Goal: Transaction & Acquisition: Obtain resource

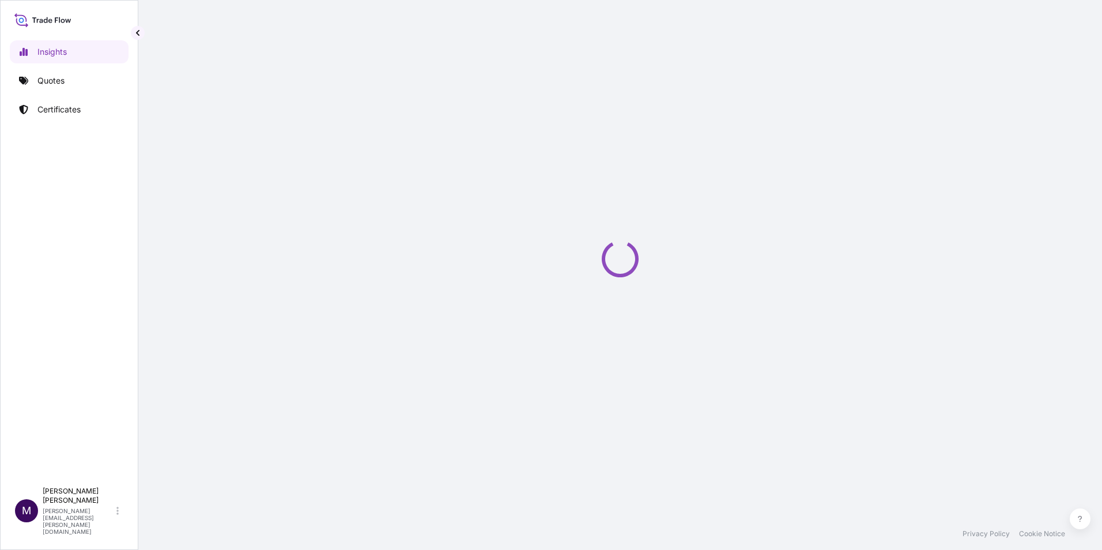
select select "2025"
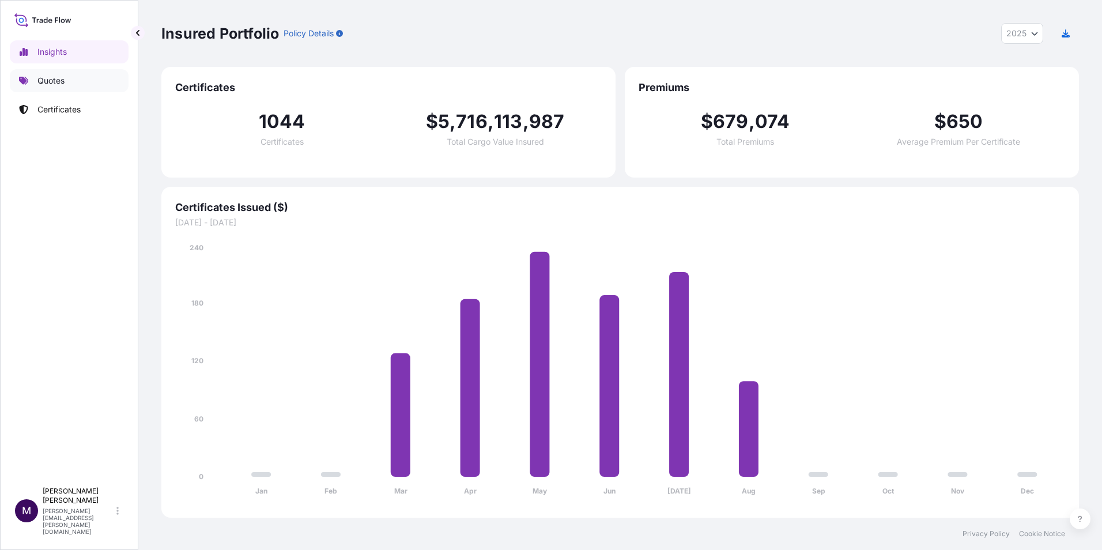
click at [86, 77] on link "Quotes" at bounding box center [69, 80] width 119 height 23
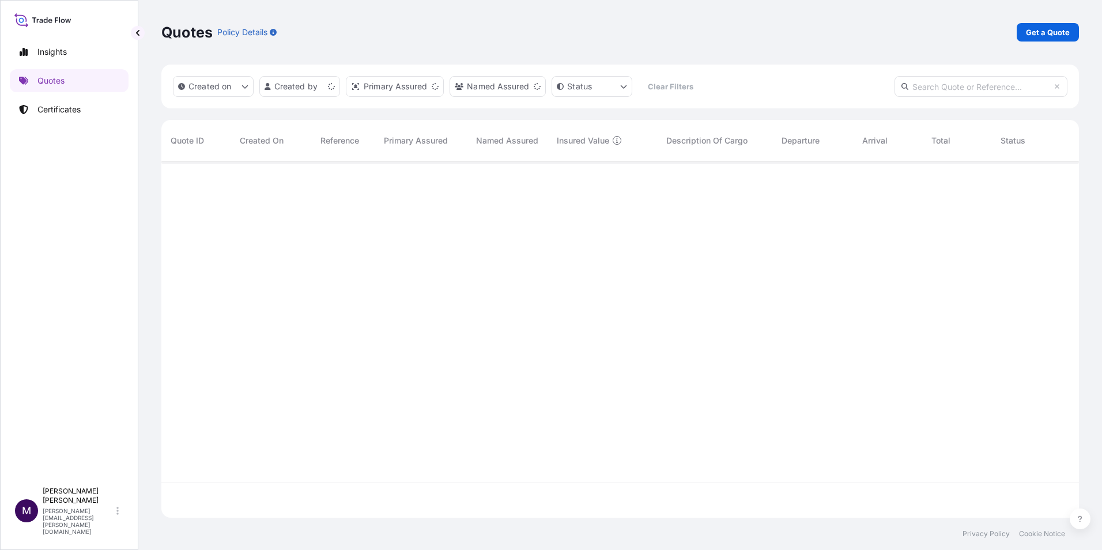
scroll to position [354, 909]
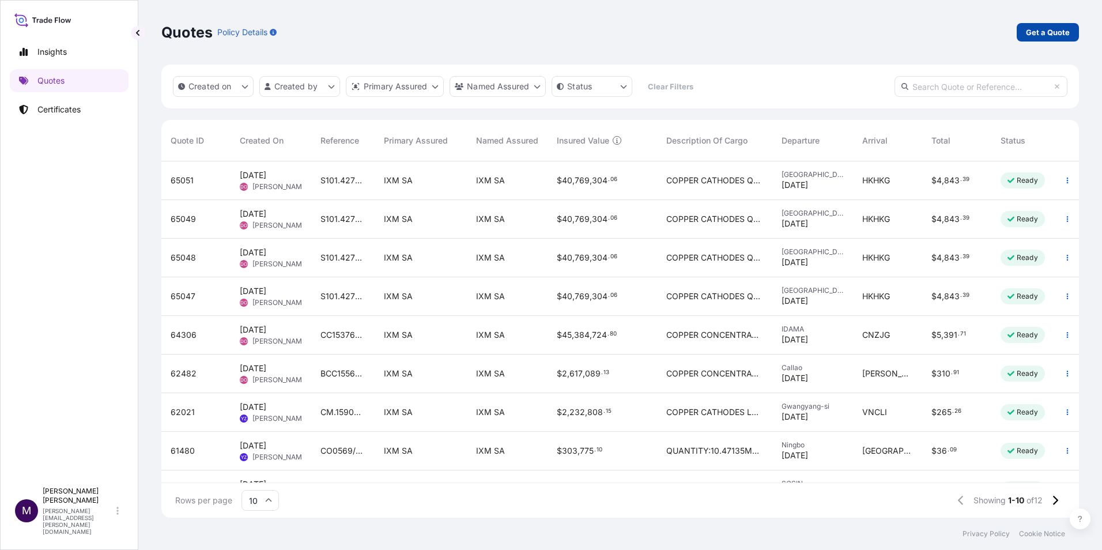
click at [1038, 33] on p "Get a Quote" at bounding box center [1048, 33] width 44 height 12
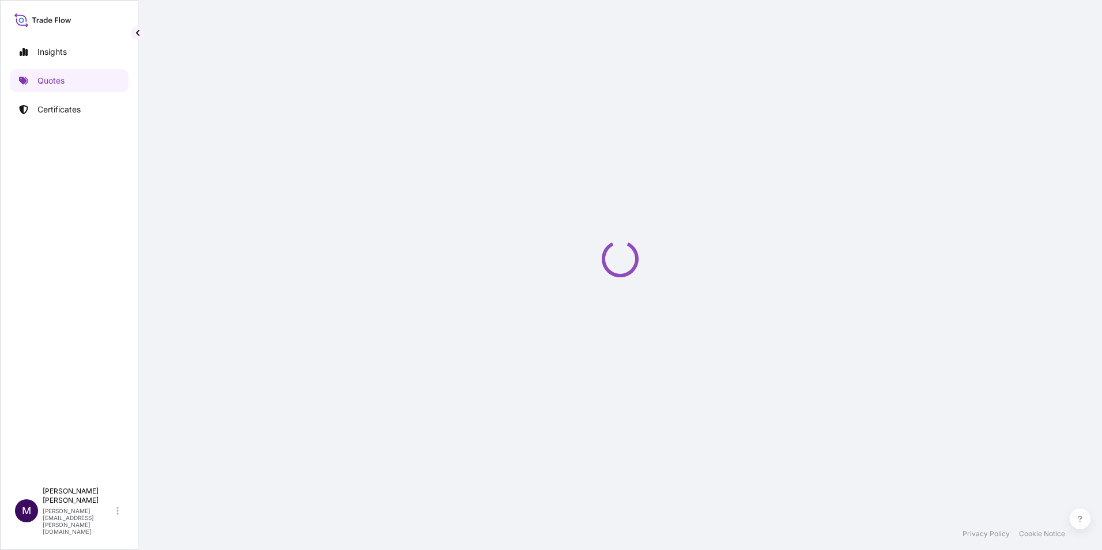
select select "Sea"
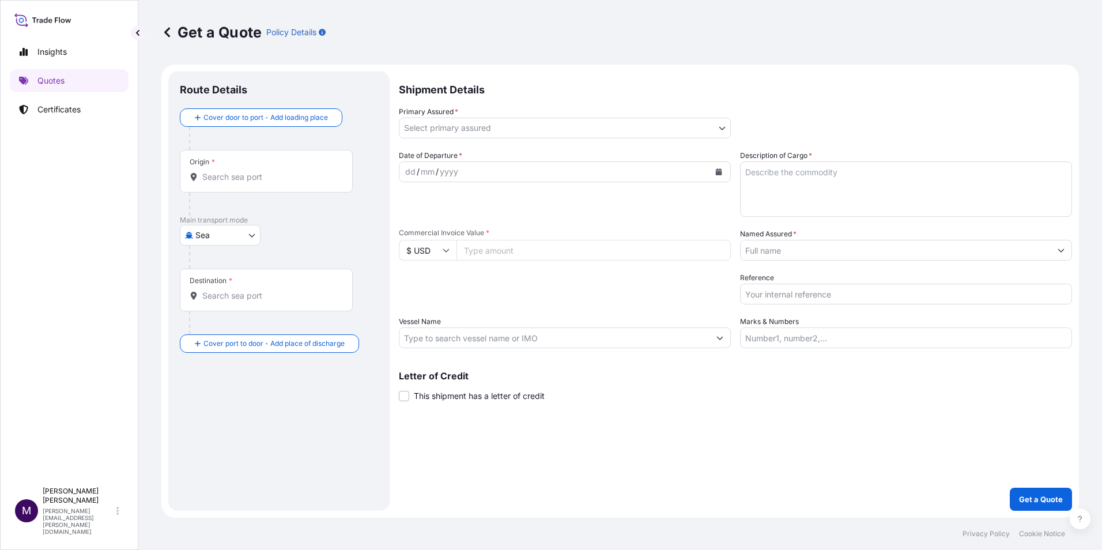
click at [278, 166] on div "Origin *" at bounding box center [266, 171] width 173 height 43
click at [278, 171] on input "Origin *" at bounding box center [270, 177] width 136 height 12
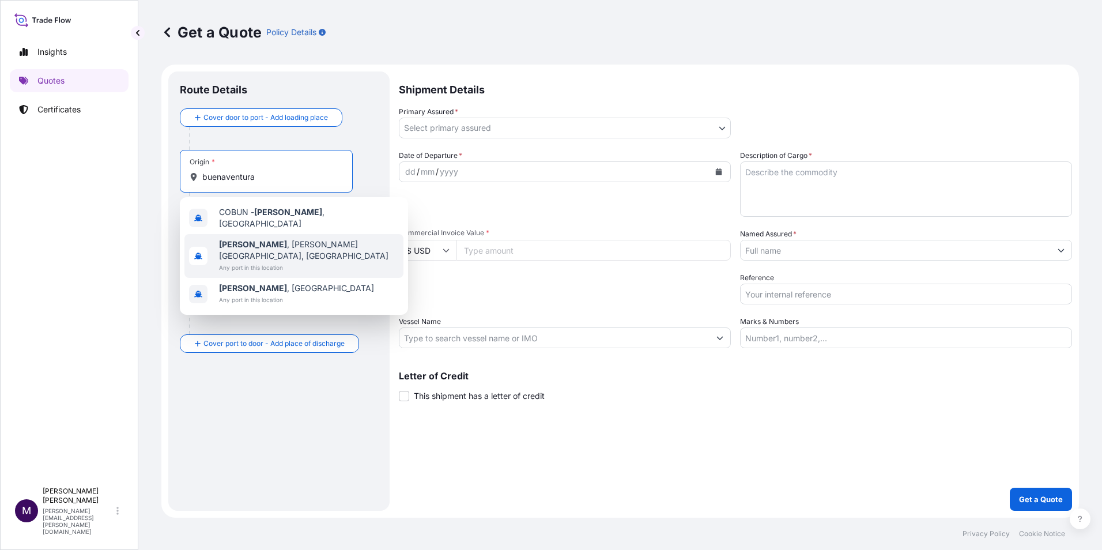
click at [282, 239] on span "Buenaventura , [PERSON_NAME][GEOGRAPHIC_DATA], [GEOGRAPHIC_DATA]" at bounding box center [309, 250] width 180 height 23
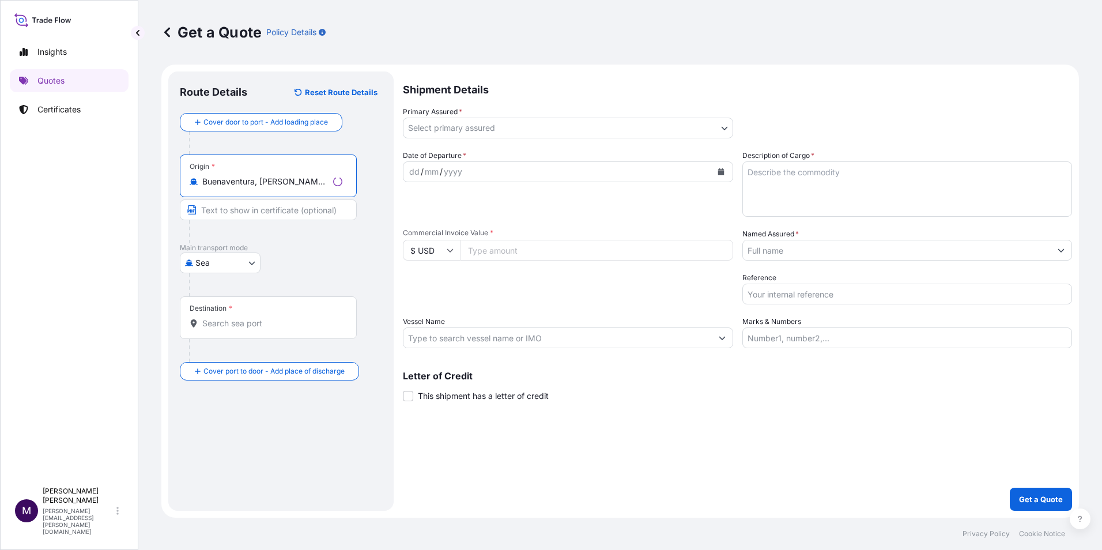
type input "Buenaventura, [PERSON_NAME][GEOGRAPHIC_DATA], [GEOGRAPHIC_DATA]"
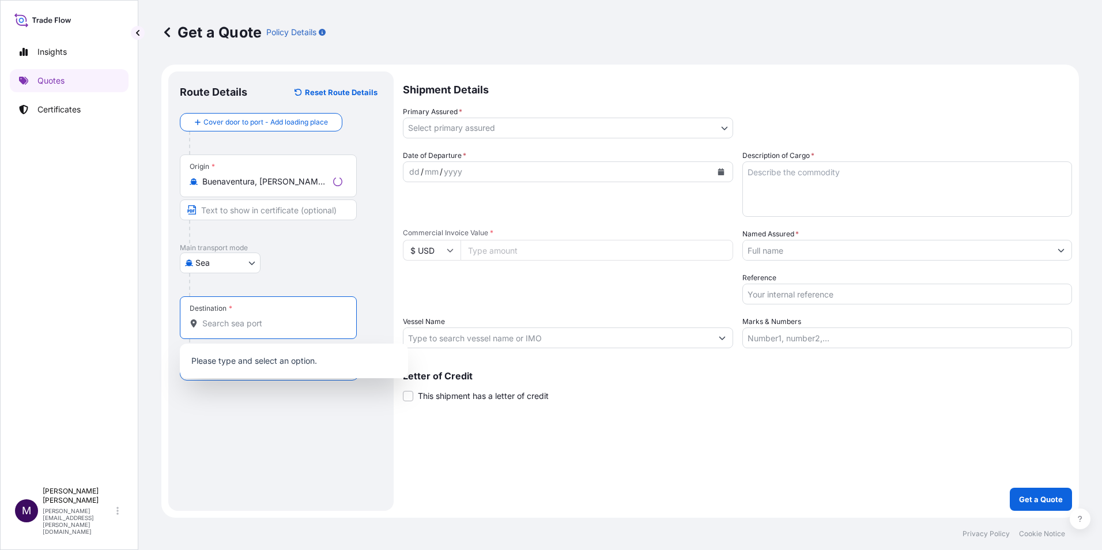
click at [252, 328] on input "Destination *" at bounding box center [272, 324] width 140 height 12
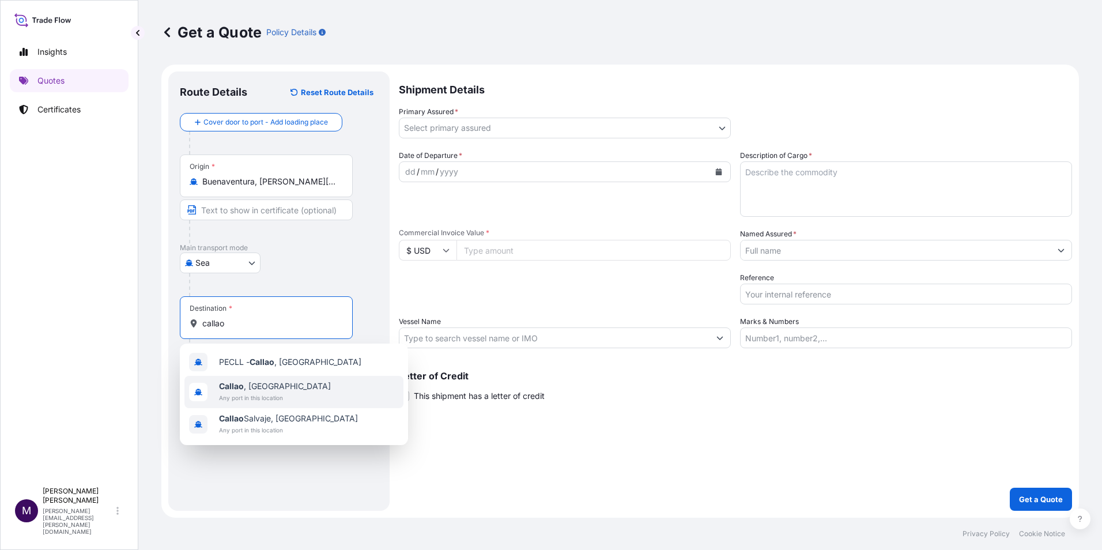
click at [275, 390] on span "[GEOGRAPHIC_DATA] , [GEOGRAPHIC_DATA]" at bounding box center [275, 386] width 112 height 12
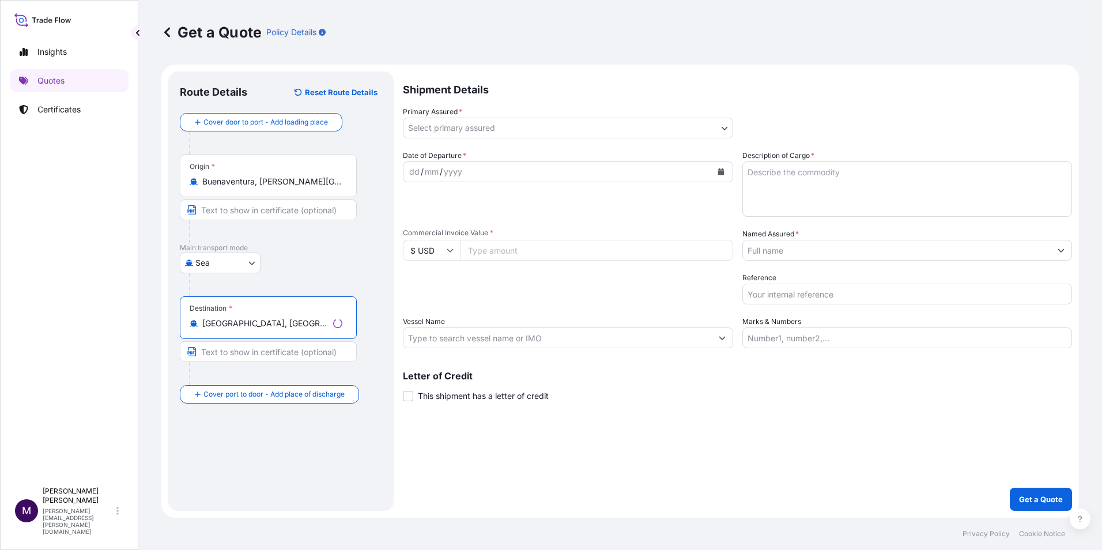
type input "[GEOGRAPHIC_DATA], [GEOGRAPHIC_DATA]"
click at [500, 127] on body "0 options available. 3 options available. Insights Quotes Certificates M [PERSO…" at bounding box center [551, 275] width 1102 height 550
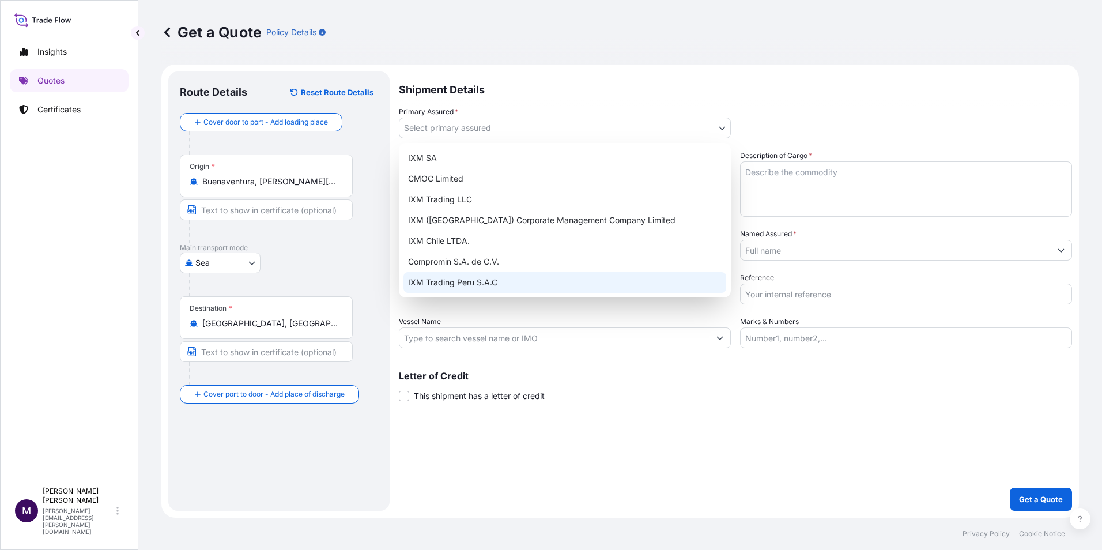
click at [467, 284] on div "IXM Trading Peru S.A.C" at bounding box center [564, 282] width 323 height 21
select select "31855"
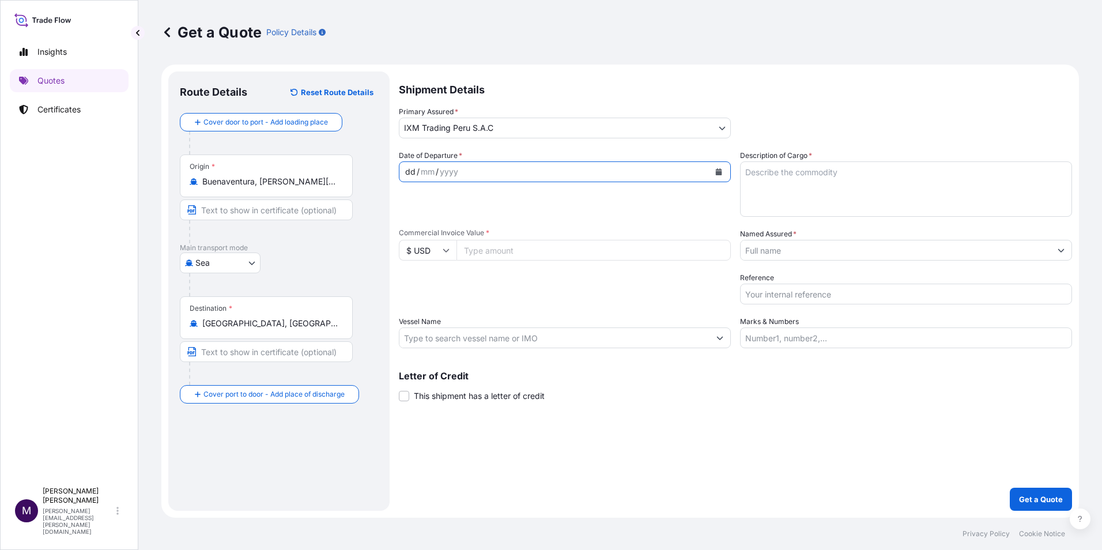
click at [520, 176] on div "dd / mm / yyyy" at bounding box center [554, 171] width 310 height 21
click at [652, 176] on div "dd / mm / yyyy" at bounding box center [554, 171] width 310 height 21
click at [631, 177] on div "dd / mm / yyyy" at bounding box center [554, 171] width 310 height 21
click at [616, 173] on div "dd / mm / yyyy" at bounding box center [554, 171] width 310 height 21
click at [717, 176] on button "Calendar" at bounding box center [719, 172] width 18 height 18
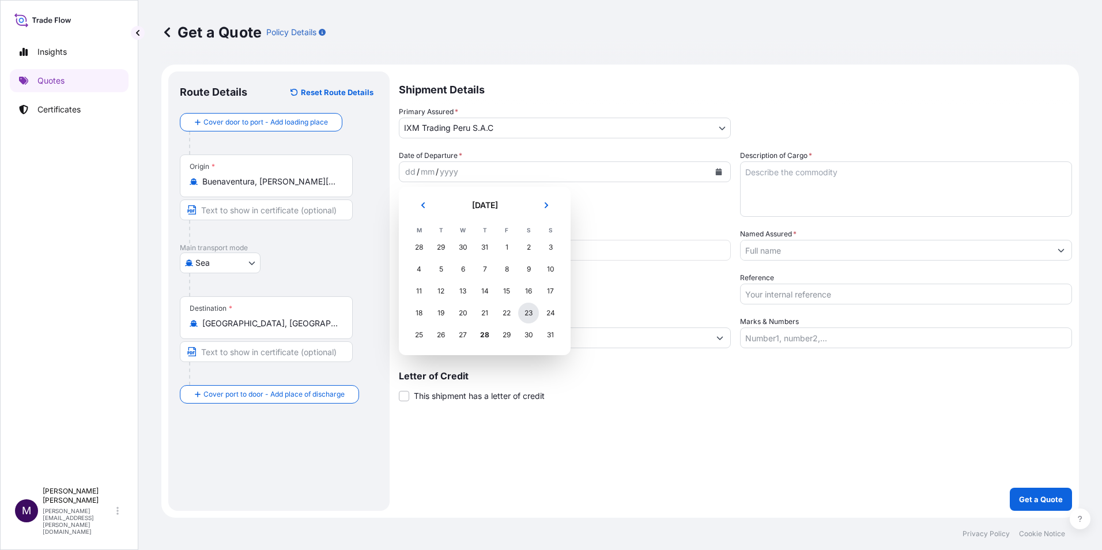
click at [528, 314] on div "23" at bounding box center [528, 313] width 21 height 21
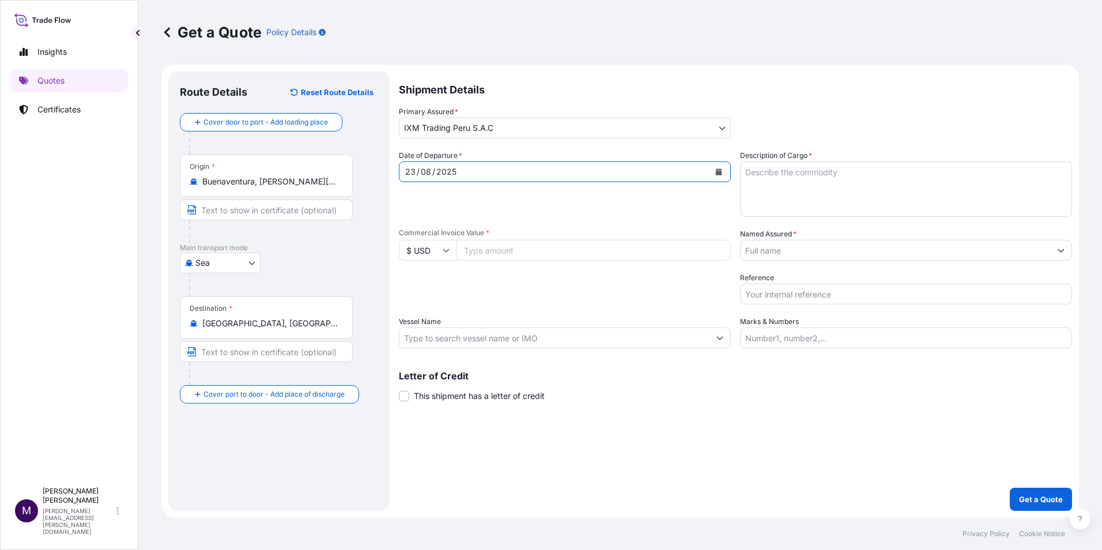
click at [783, 189] on textarea "Description of Cargo *" at bounding box center [906, 188] width 332 height 55
click at [808, 195] on textarea "10 containers of gold concentrates. Booking:" at bounding box center [906, 188] width 332 height 55
paste textarea "BGA0484296"
type textarea "10 containers of gold concentrates. Booking: BGA0484296 Premium:"
click at [492, 249] on input "Commercial Invoice Value *" at bounding box center [594, 250] width 274 height 21
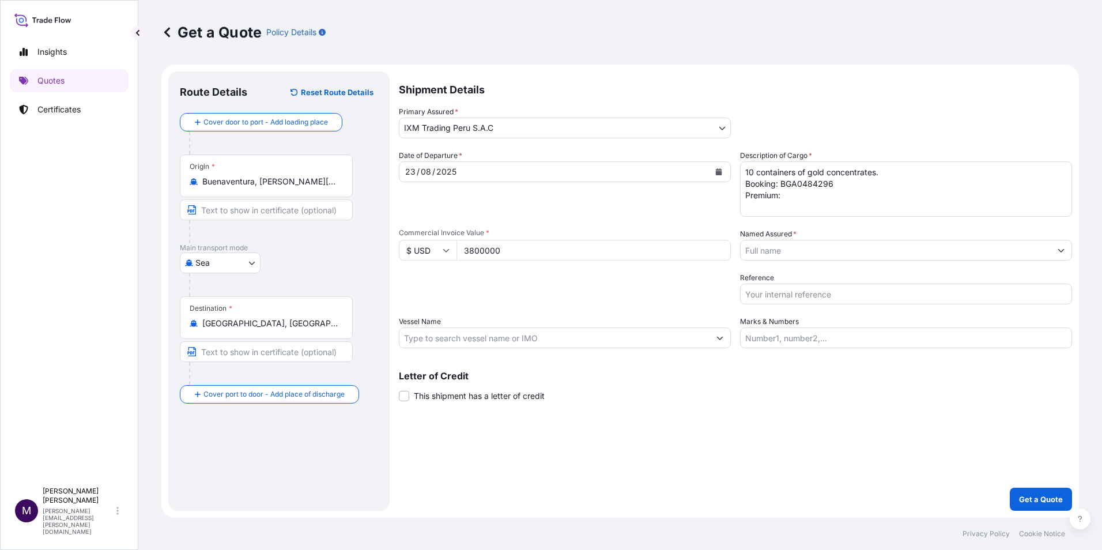
click at [484, 248] on input "3800000" at bounding box center [594, 250] width 274 height 21
type input "3800000"
click at [819, 252] on input "Named Assured *" at bounding box center [896, 250] width 310 height 21
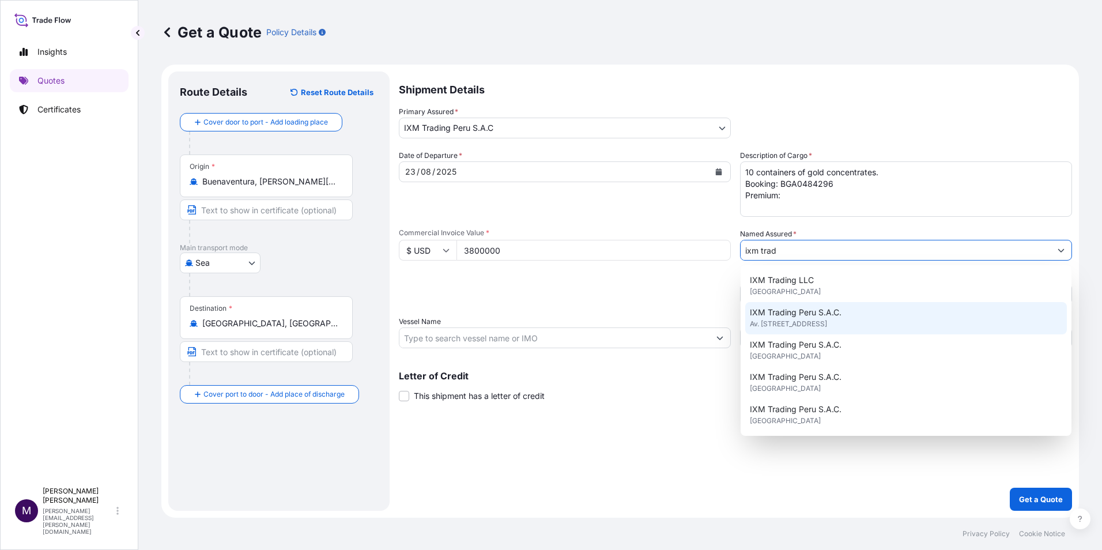
click at [827, 323] on span "Av. [STREET_ADDRESS]" at bounding box center [788, 324] width 77 height 12
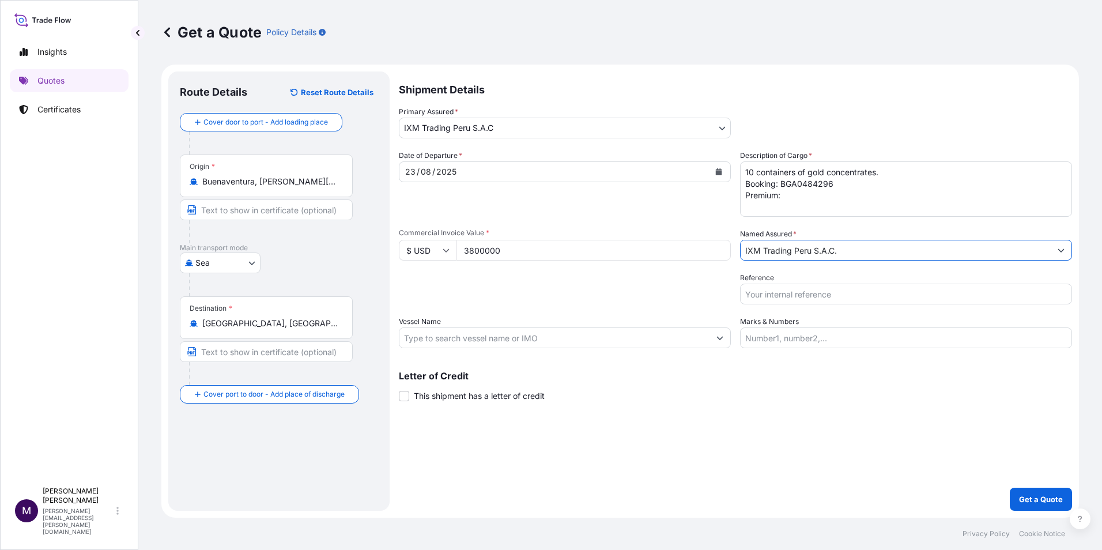
type input "IXM Trading Peru S.A.C."
click at [786, 292] on input "Reference" at bounding box center [906, 294] width 332 height 21
type input "AUC1223 (2)"
click at [606, 338] on input "Vessel Name" at bounding box center [554, 337] width 310 height 21
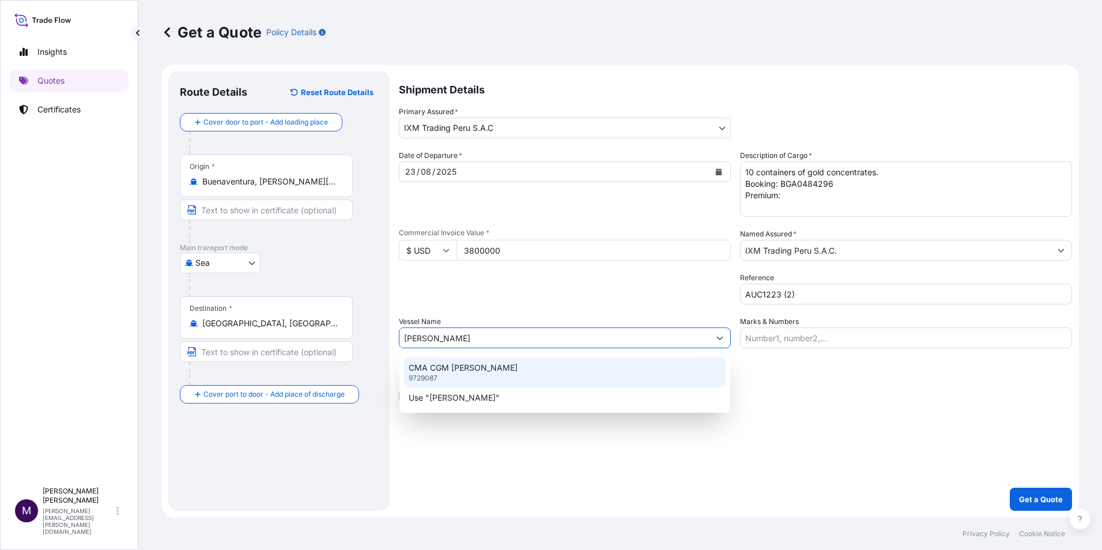
click at [517, 367] on div "CMA CGM [PERSON_NAME] 9729087" at bounding box center [565, 372] width 322 height 30
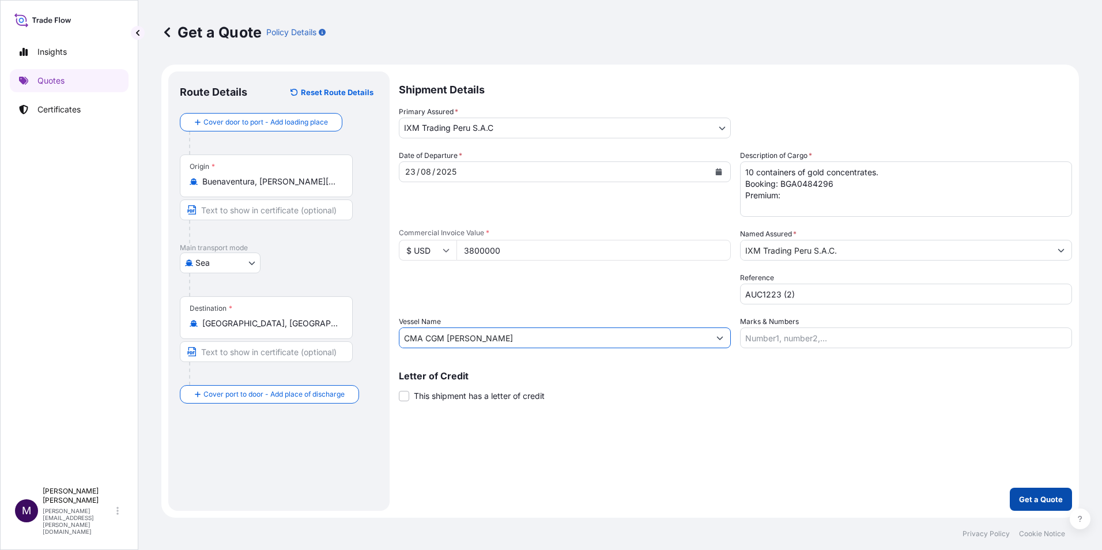
type input "CMA CGM [PERSON_NAME]"
click at [1040, 499] on p "Get a Quote" at bounding box center [1041, 499] width 44 height 12
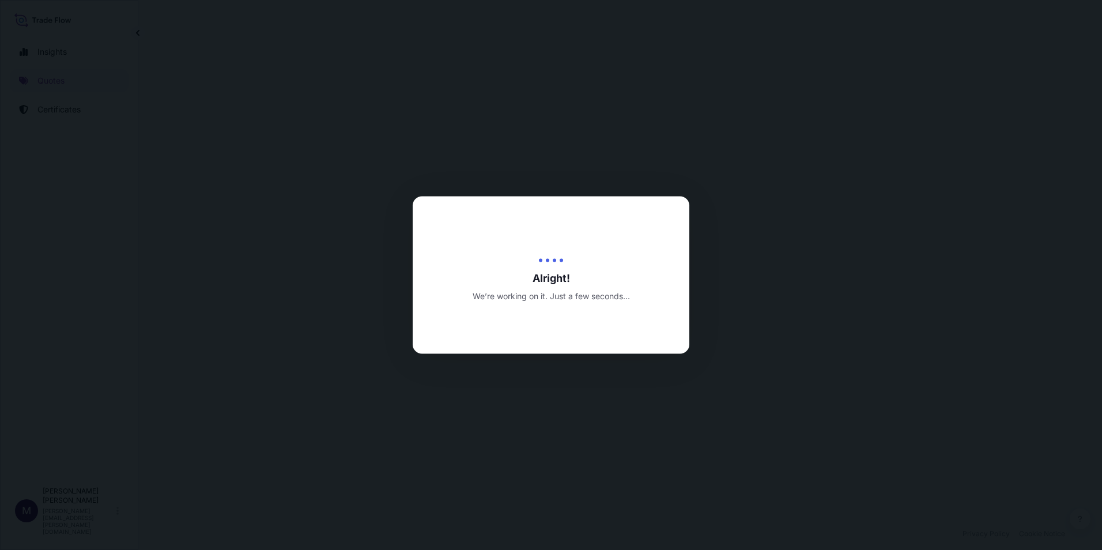
select select "Sea"
select select "31855"
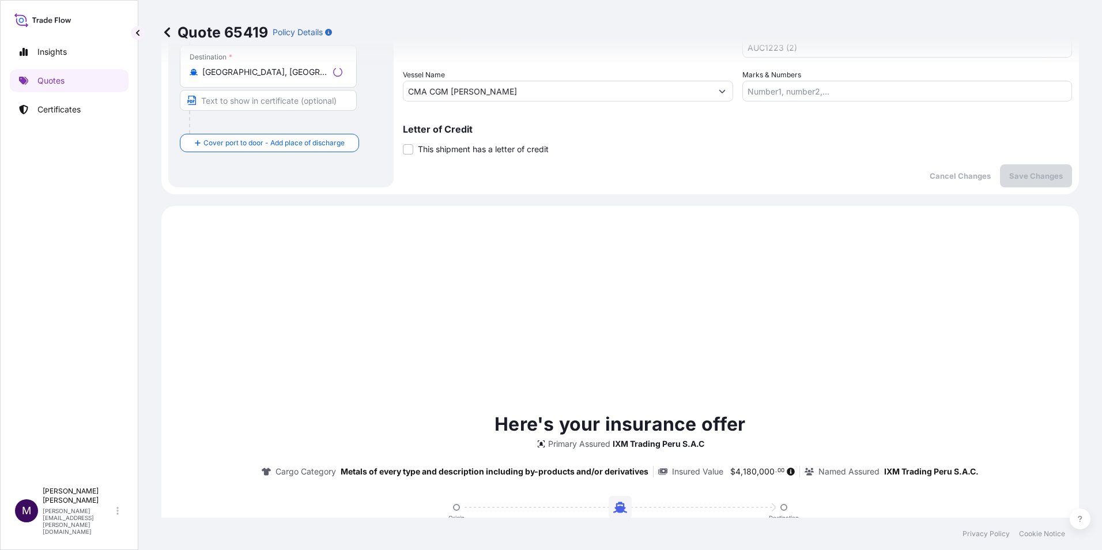
scroll to position [395, 0]
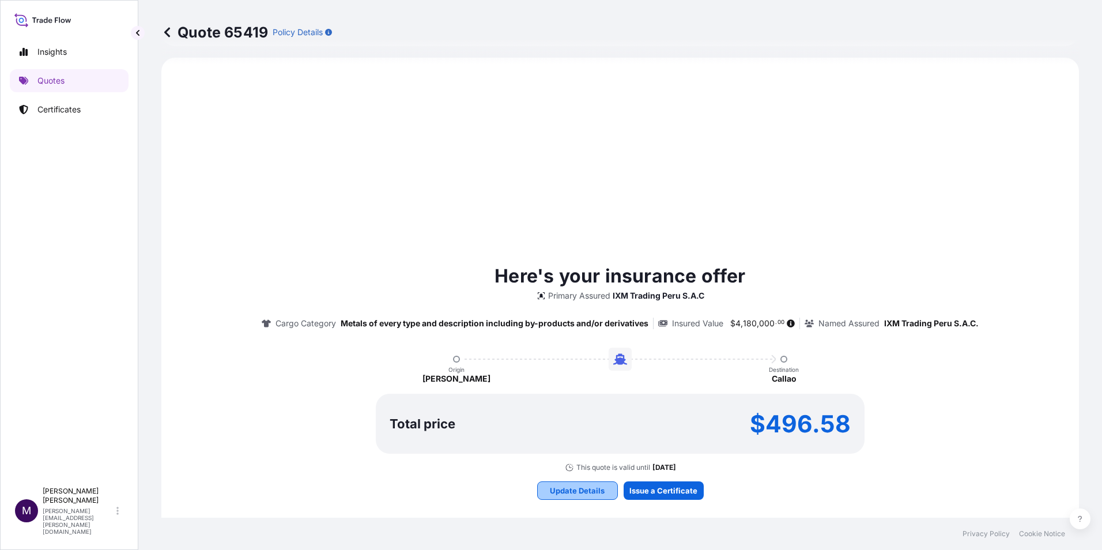
click at [571, 491] on p "Update Details" at bounding box center [577, 491] width 55 height 12
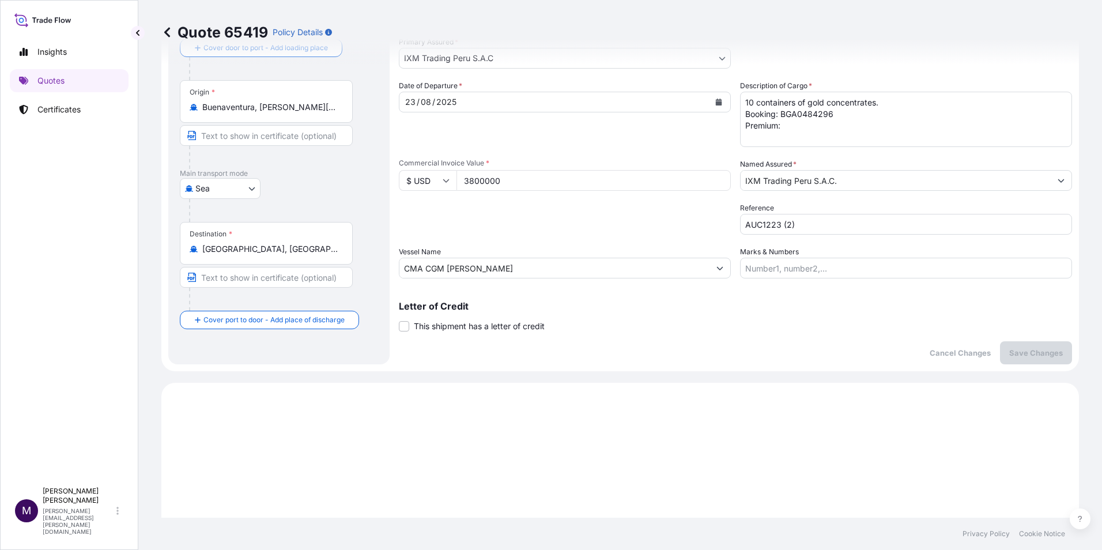
scroll to position [18, 0]
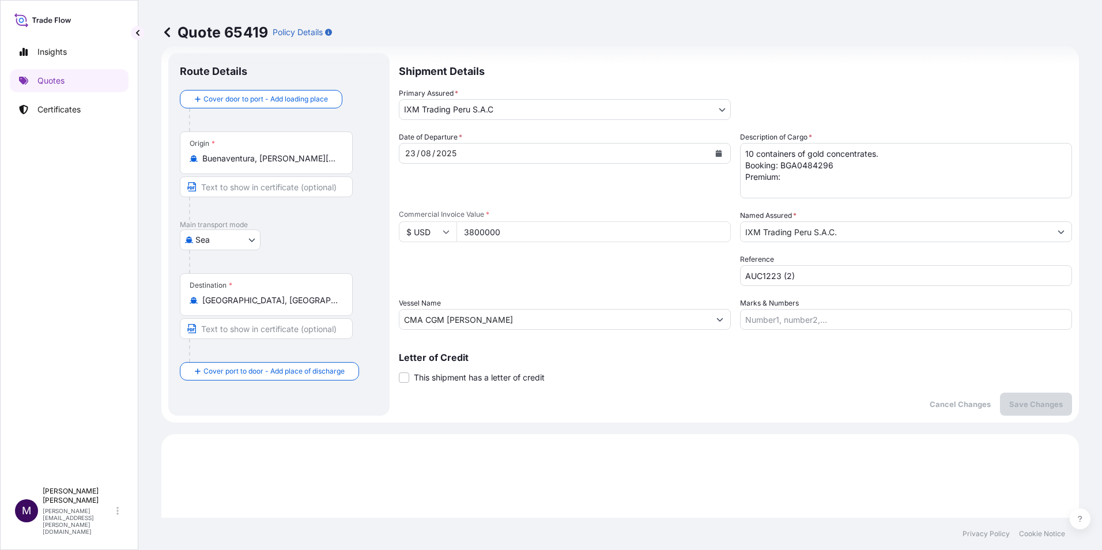
click at [793, 178] on textarea "10 containers of gold concentrates. Booking: BGA0484296 Premium:" at bounding box center [906, 170] width 332 height 55
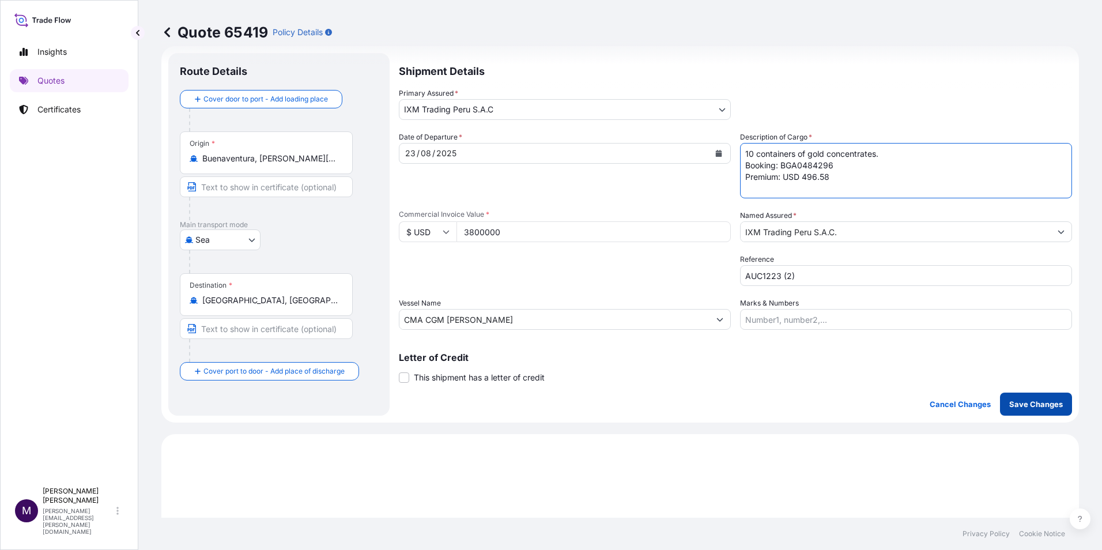
type textarea "10 containers of gold concentrates. Booking: BGA0484296 Premium: USD 496.58"
click at [1029, 401] on p "Save Changes" at bounding box center [1036, 404] width 54 height 12
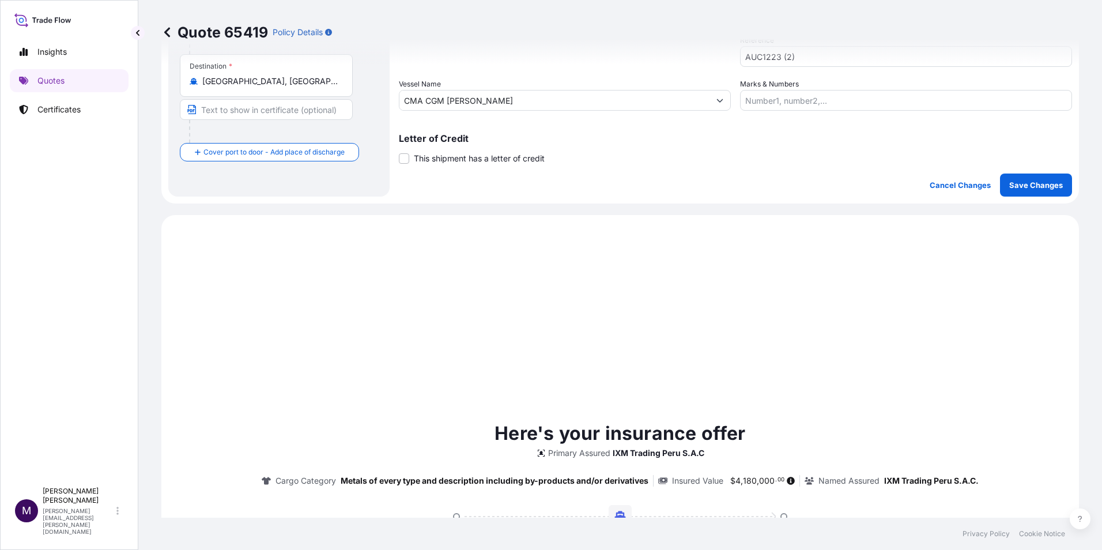
scroll to position [395, 0]
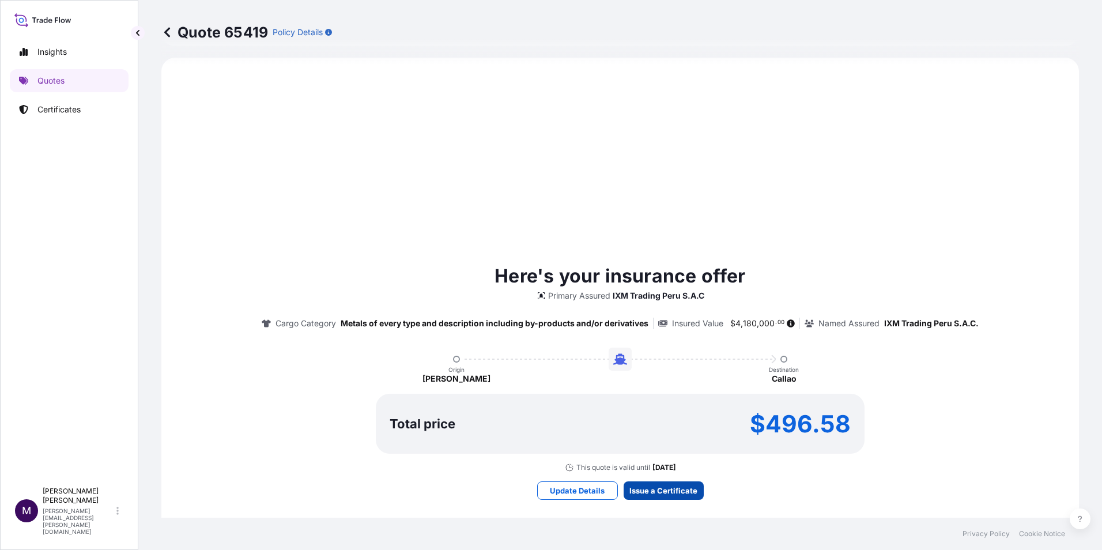
select select "Sea"
select select "31855"
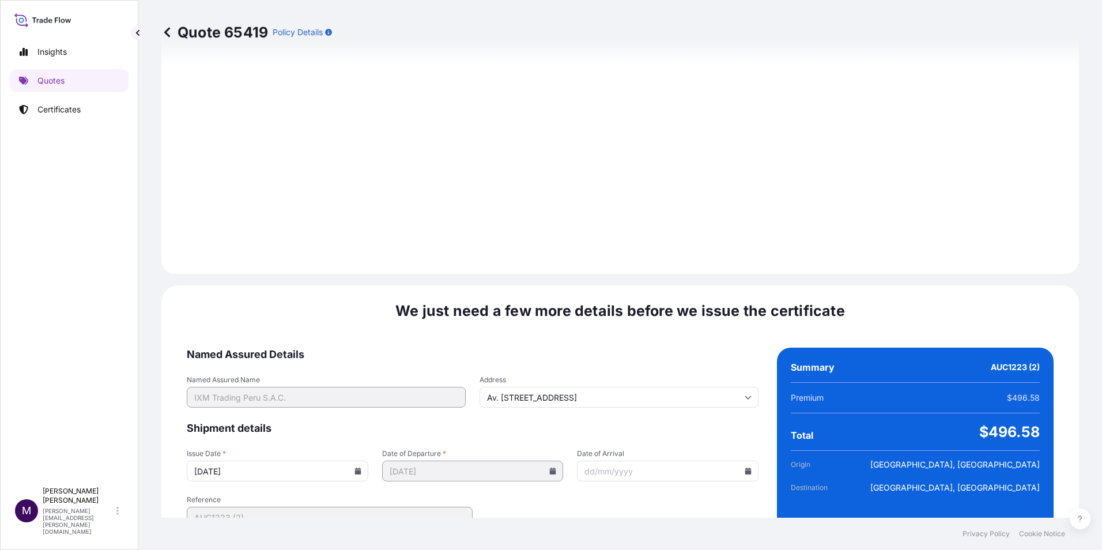
scroll to position [1185, 0]
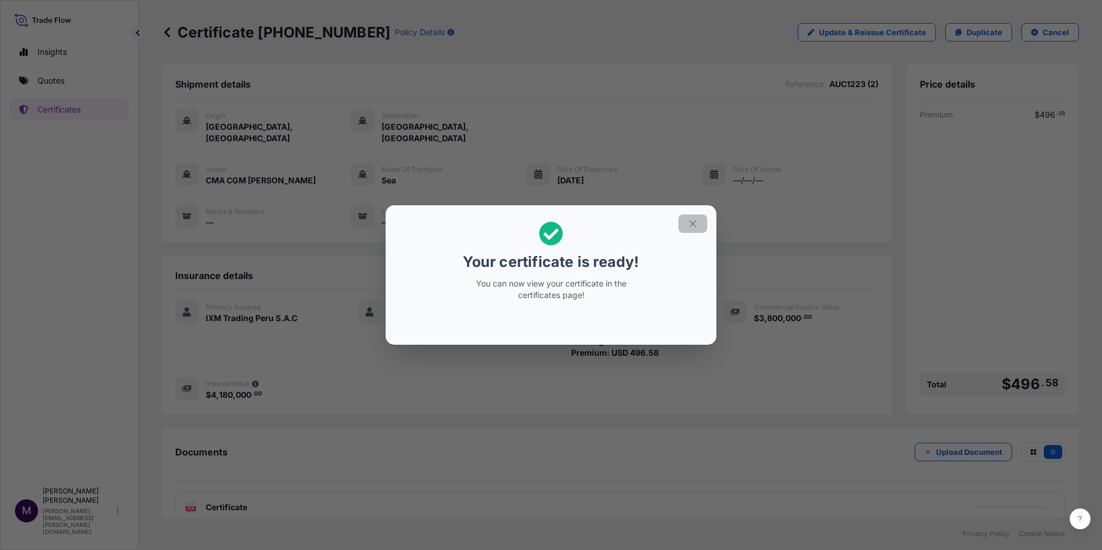
click at [689, 224] on icon "button" at bounding box center [693, 223] width 10 height 10
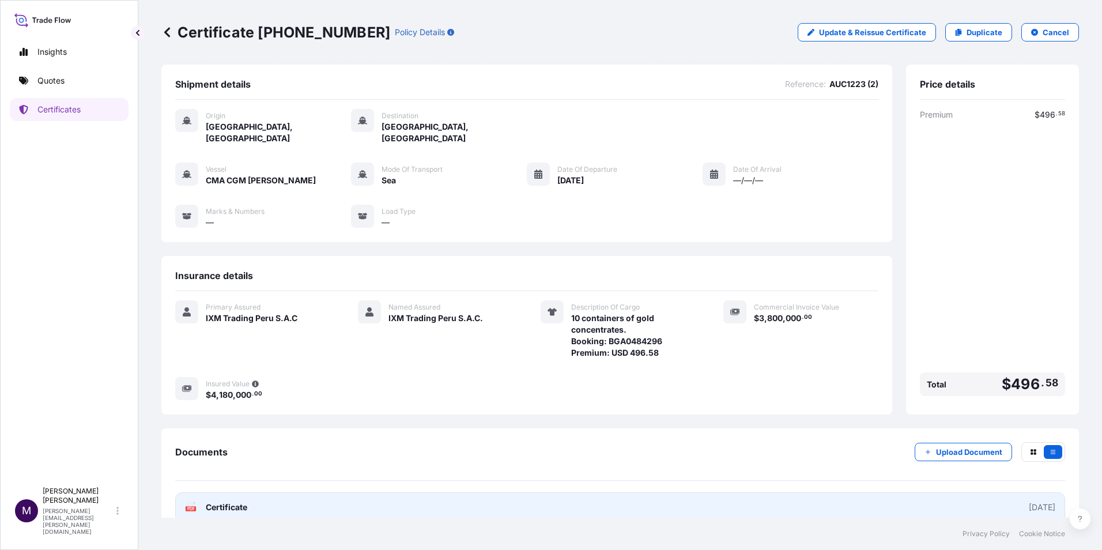
click at [221, 501] on span "Certificate" at bounding box center [227, 507] width 42 height 12
click at [225, 501] on span "Certificate" at bounding box center [227, 507] width 42 height 12
